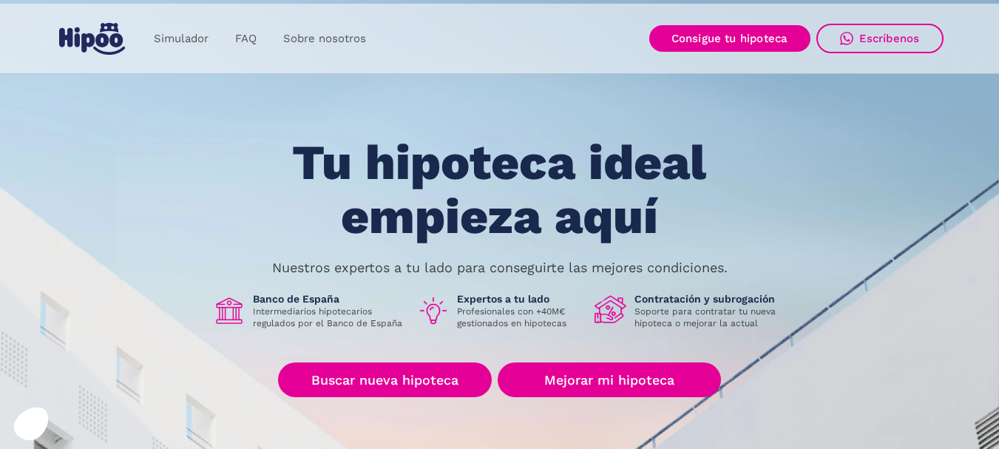
scroll to position [74, 0]
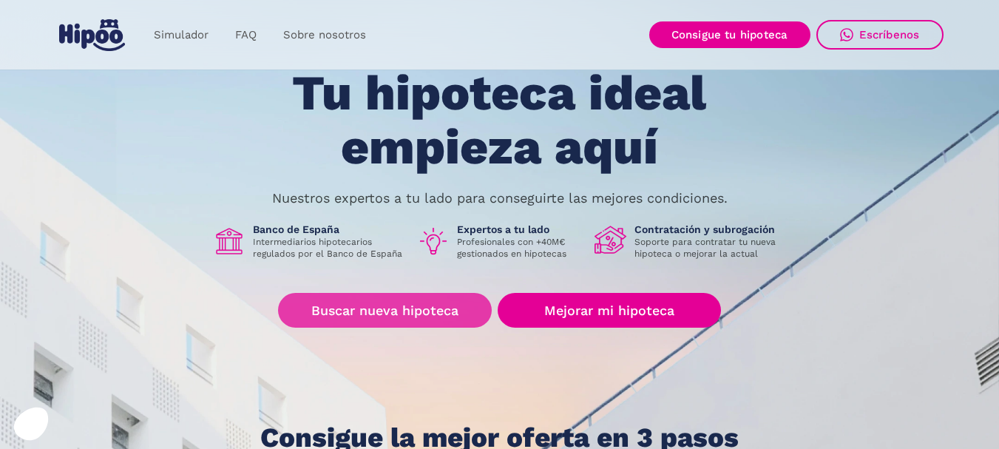
click at [396, 310] on link "Buscar nueva hipoteca" at bounding box center [385, 310] width 214 height 35
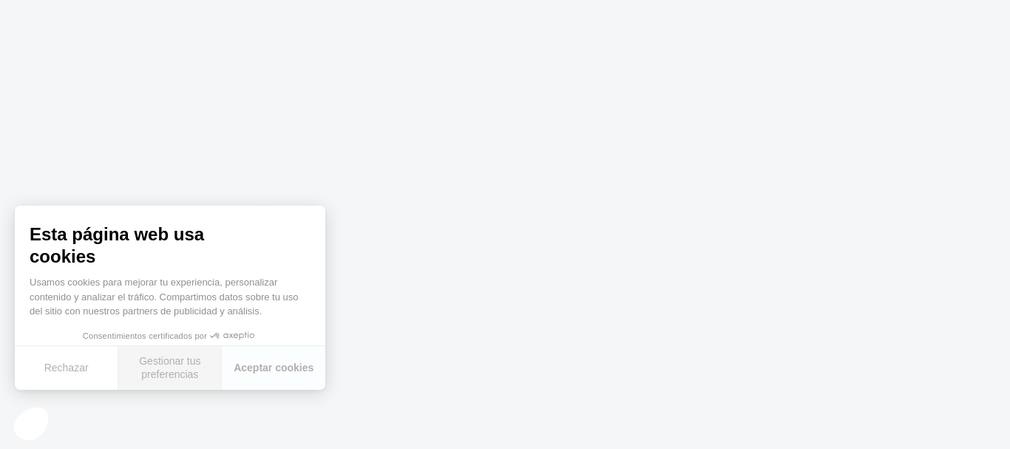
click at [187, 368] on button "Gestionar tus preferencias" at bounding box center [170, 368] width 104 height 44
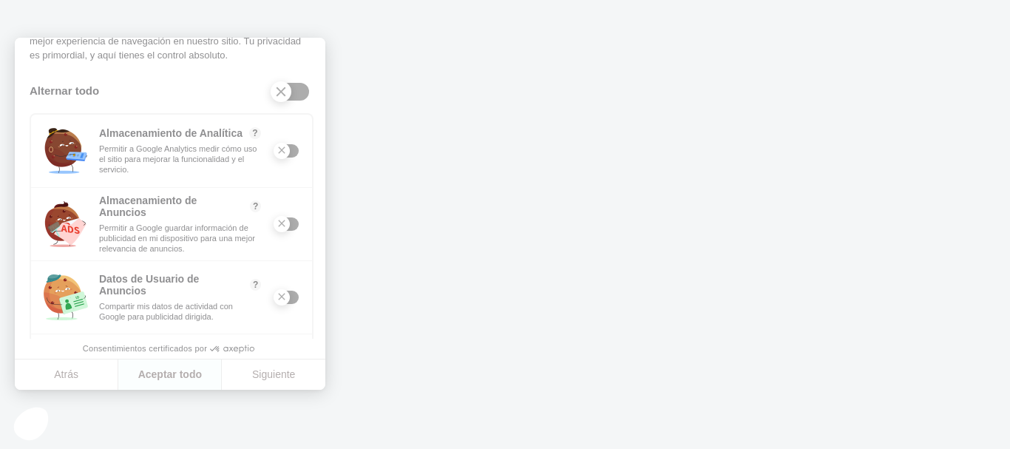
scroll to position [232, 0]
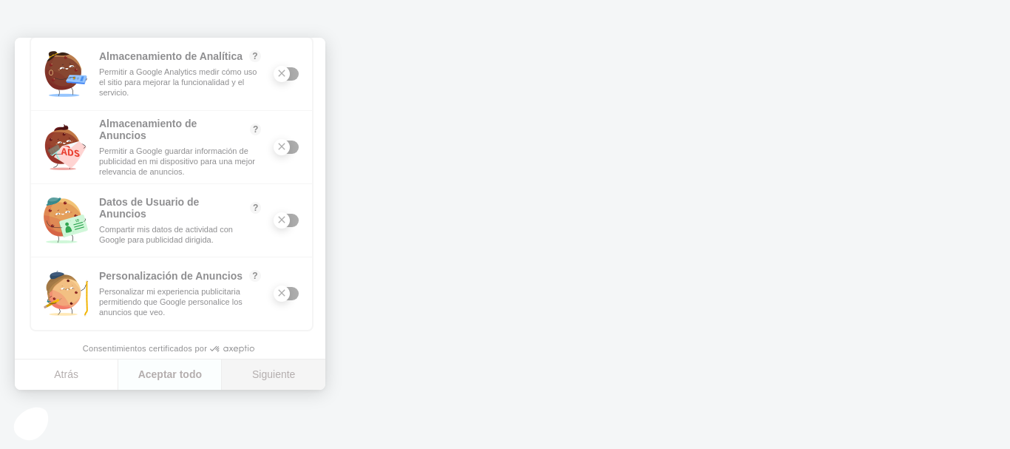
click at [283, 373] on button "Siguiente" at bounding box center [274, 374] width 104 height 31
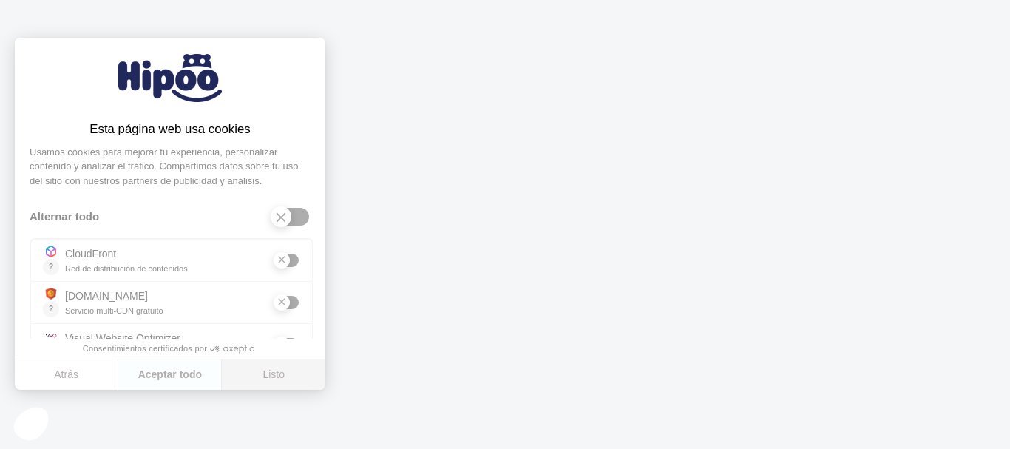
drag, startPoint x: 286, startPoint y: 366, endPoint x: 378, endPoint y: 378, distance: 93.2
click at [378, 379] on body at bounding box center [505, 224] width 1010 height 449
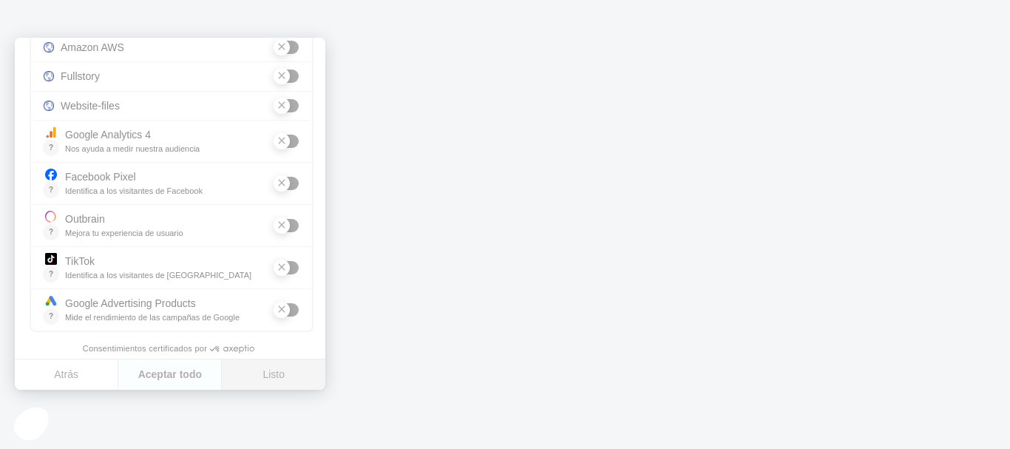
scroll to position [405, 0]
click at [271, 374] on button "Listo" at bounding box center [274, 374] width 104 height 31
